Goal: Transaction & Acquisition: Purchase product/service

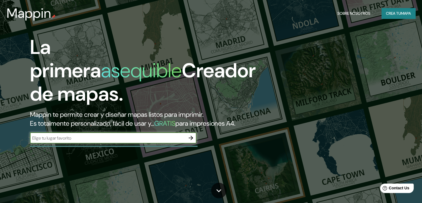
click at [131, 141] on input "text" at bounding box center [108, 138] width 156 height 6
type input "ibague"
click at [192, 141] on icon "button" at bounding box center [191, 137] width 7 height 7
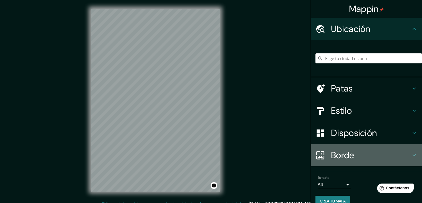
click at [353, 155] on h4 "Borde" at bounding box center [371, 154] width 80 height 11
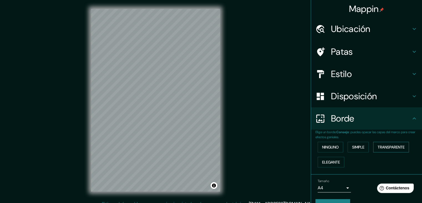
click at [390, 148] on font "Transparente" at bounding box center [391, 146] width 27 height 5
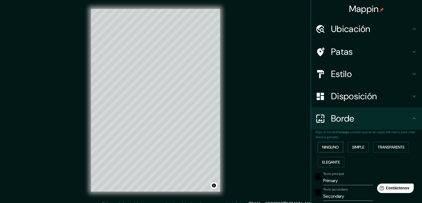
click at [333, 147] on font "Ninguno" at bounding box center [330, 146] width 17 height 5
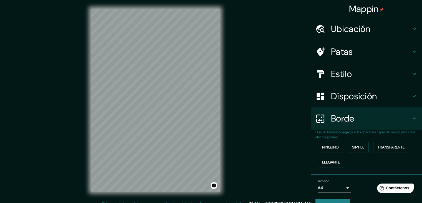
click at [386, 34] on div "Ubicación" at bounding box center [366, 29] width 111 height 22
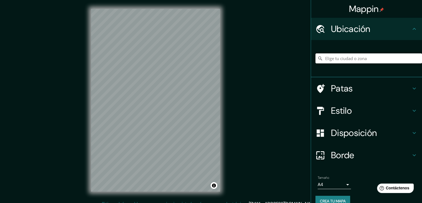
click at [355, 56] on input "Elige tu ciudad o zona" at bounding box center [369, 58] width 107 height 10
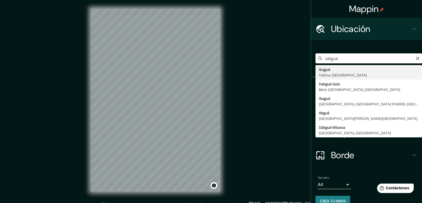
type input "Ibagué, [GEOGRAPHIC_DATA], [GEOGRAPHIC_DATA]"
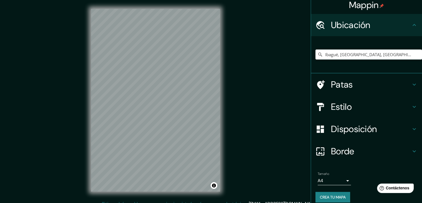
scroll to position [10, 0]
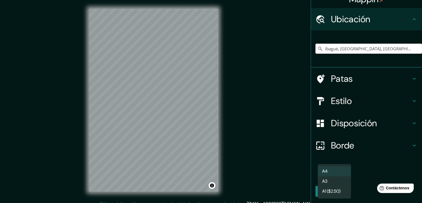
click at [340, 172] on body "Mappin Ubicación Ibagué, [GEOGRAPHIC_DATA], [GEOGRAPHIC_DATA] Patas Estilo Disp…" at bounding box center [211, 101] width 422 height 203
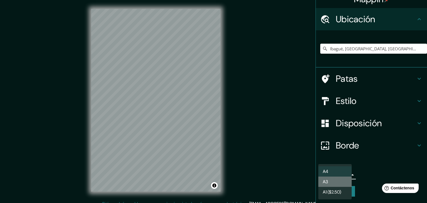
click at [338, 182] on li "A3" at bounding box center [334, 181] width 33 height 10
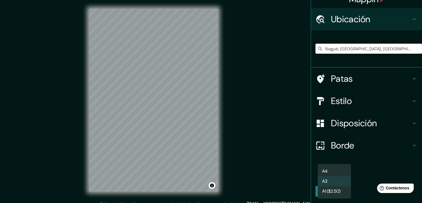
click at [336, 175] on body "Mappin Ubicación Ibagué, [GEOGRAPHIC_DATA], [GEOGRAPHIC_DATA] Patas Estilo Disp…" at bounding box center [211, 101] width 422 height 203
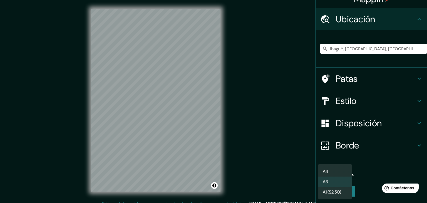
click at [336, 167] on li "A4" at bounding box center [334, 171] width 33 height 10
type input "single"
click at [333, 175] on body "Mappin Ubicación Ibagué, [GEOGRAPHIC_DATA], [GEOGRAPHIC_DATA] Patas Estilo Disp…" at bounding box center [213, 101] width 427 height 203
click at [357, 102] on div at bounding box center [213, 101] width 427 height 203
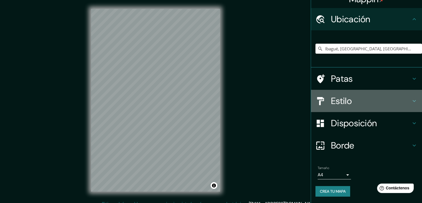
click at [395, 100] on h4 "Estilo" at bounding box center [371, 100] width 80 height 11
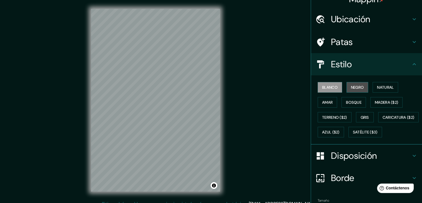
click at [359, 90] on font "Negro" at bounding box center [357, 87] width 13 height 7
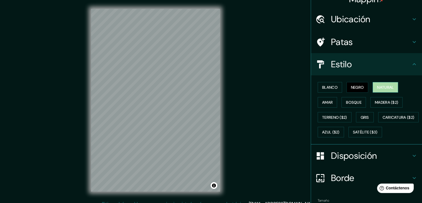
click at [377, 89] on font "Natural" at bounding box center [385, 87] width 17 height 5
click at [383, 120] on font "Caricatura ($2)" at bounding box center [399, 117] width 32 height 5
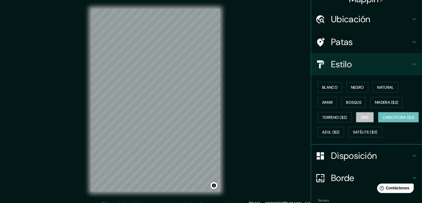
click at [357, 120] on button "Gris" at bounding box center [365, 117] width 18 height 11
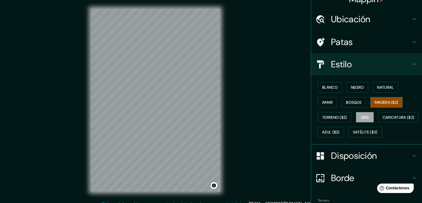
click at [377, 104] on font "Madera ($2)" at bounding box center [386, 102] width 23 height 5
click at [340, 115] on font "Terreno ($2)" at bounding box center [334, 117] width 25 height 5
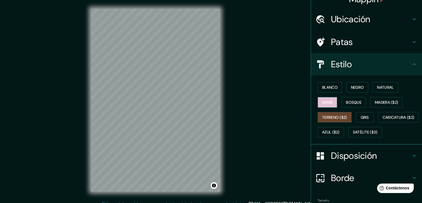
click at [329, 105] on button "Amar" at bounding box center [327, 102] width 19 height 11
click at [359, 102] on button "Bosque" at bounding box center [354, 102] width 24 height 11
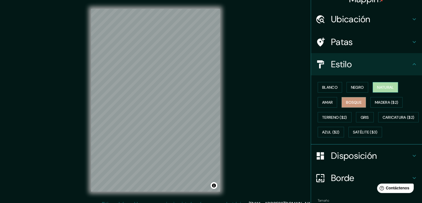
click at [380, 89] on font "Natural" at bounding box center [385, 87] width 17 height 5
click at [367, 41] on h4 "Patas" at bounding box center [371, 41] width 80 height 11
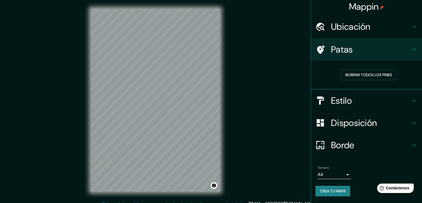
scroll to position [1, 0]
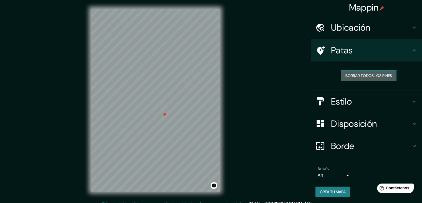
click at [362, 77] on font "Borrar todos los pines" at bounding box center [369, 75] width 47 height 5
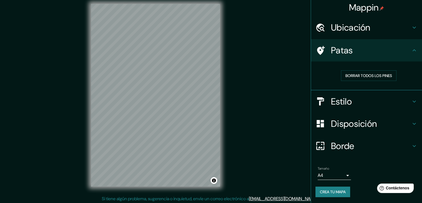
scroll to position [6, 0]
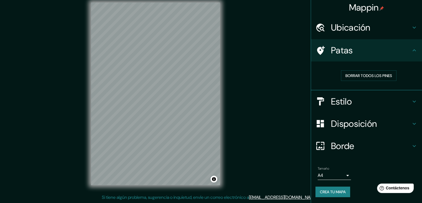
click at [336, 190] on font "Crea tu mapa" at bounding box center [333, 191] width 26 height 5
click at [339, 191] on font "Crea tu mapa" at bounding box center [333, 191] width 26 height 5
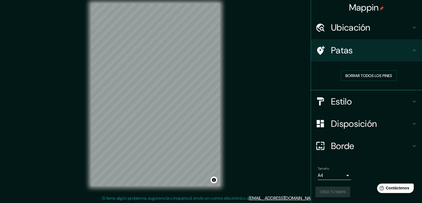
scroll to position [6, 0]
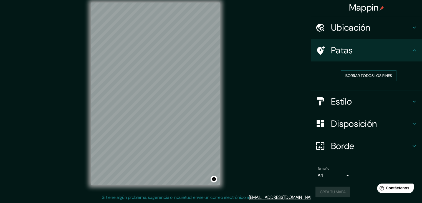
click at [367, 127] on font "Disposición" at bounding box center [354, 124] width 46 height 12
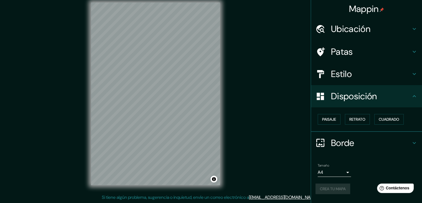
scroll to position [0, 0]
click at [330, 119] on font "Paisaje" at bounding box center [329, 119] width 14 height 5
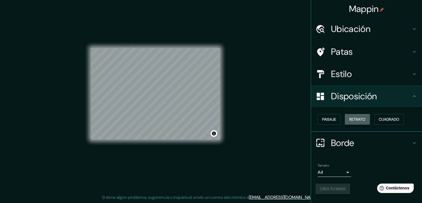
click at [361, 120] on font "Retrato" at bounding box center [358, 119] width 16 height 5
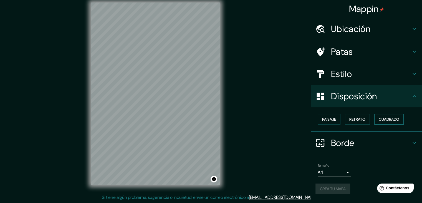
click at [391, 121] on font "Cuadrado" at bounding box center [389, 119] width 21 height 5
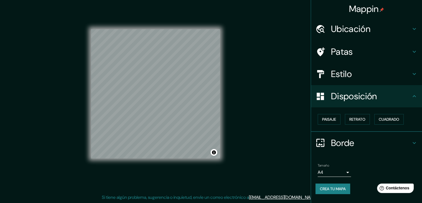
click at [344, 172] on body "Mappin Ubicación Ibagué, [GEOGRAPHIC_DATA], [GEOGRAPHIC_DATA] Patas Estilo Disp…" at bounding box center [211, 95] width 422 height 203
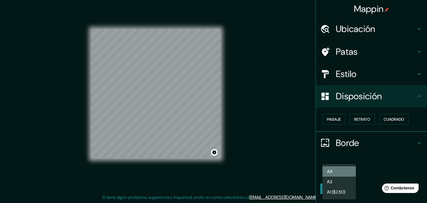
click at [338, 172] on li "A4" at bounding box center [338, 171] width 33 height 10
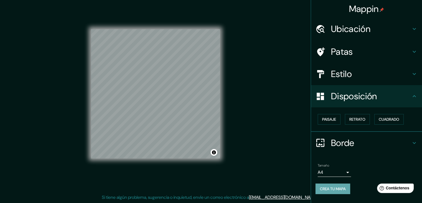
click at [335, 189] on font "Crea tu mapa" at bounding box center [333, 188] width 26 height 5
click at [280, 56] on div "Mappin Ubicación Ibagué, [GEOGRAPHIC_DATA], [GEOGRAPHIC_DATA] Patas Estilo Disp…" at bounding box center [211, 98] width 422 height 209
click at [281, 42] on div "Mappin Ubicación Ibagué, [GEOGRAPHIC_DATA], [GEOGRAPHIC_DATA] Patas Estilo Disp…" at bounding box center [211, 98] width 422 height 209
click at [388, 70] on h4 "Estilo" at bounding box center [371, 73] width 80 height 11
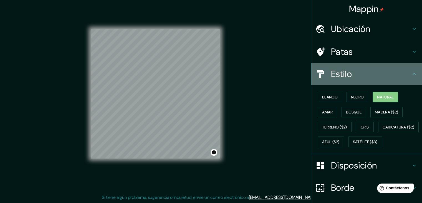
click at [388, 70] on h4 "Estilo" at bounding box center [371, 73] width 80 height 11
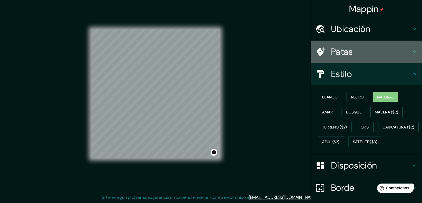
click at [400, 53] on h4 "Patas" at bounding box center [371, 51] width 80 height 11
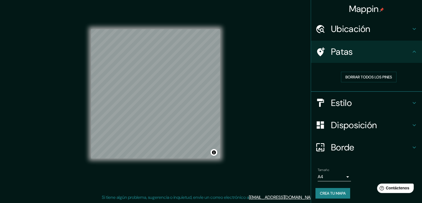
click at [400, 53] on h4 "Patas" at bounding box center [371, 51] width 80 height 11
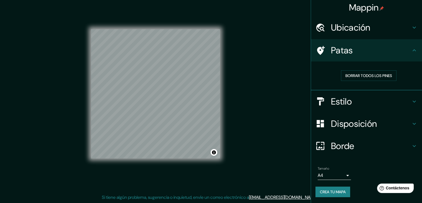
click at [278, 179] on div "Mappin Ubicación Ibagué, [GEOGRAPHIC_DATA], [GEOGRAPHIC_DATA] Patas Borrar todo…" at bounding box center [211, 98] width 422 height 209
